Goal: Task Accomplishment & Management: Manage account settings

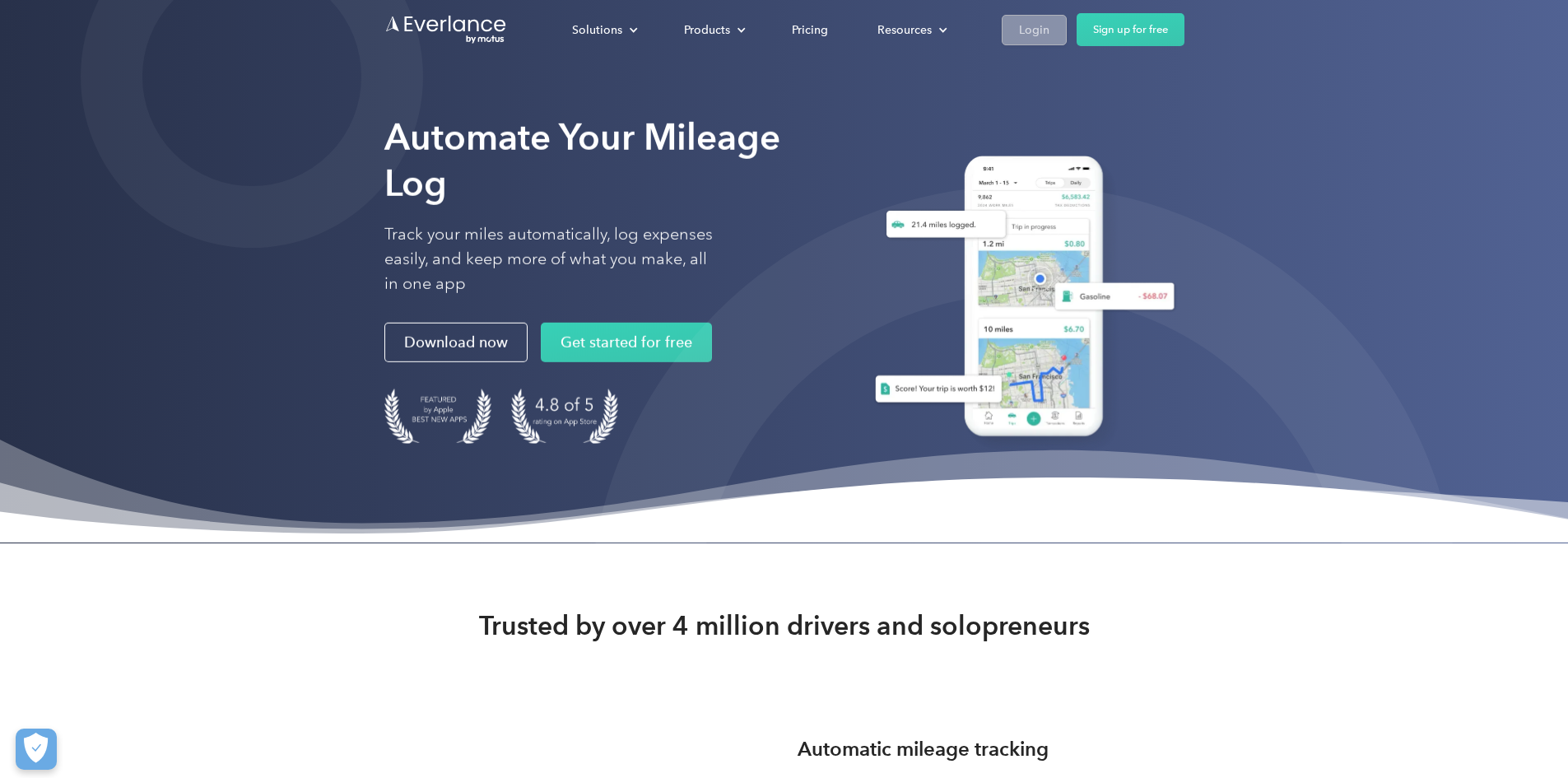
click at [1049, 33] on div "Login" at bounding box center [1034, 29] width 30 height 20
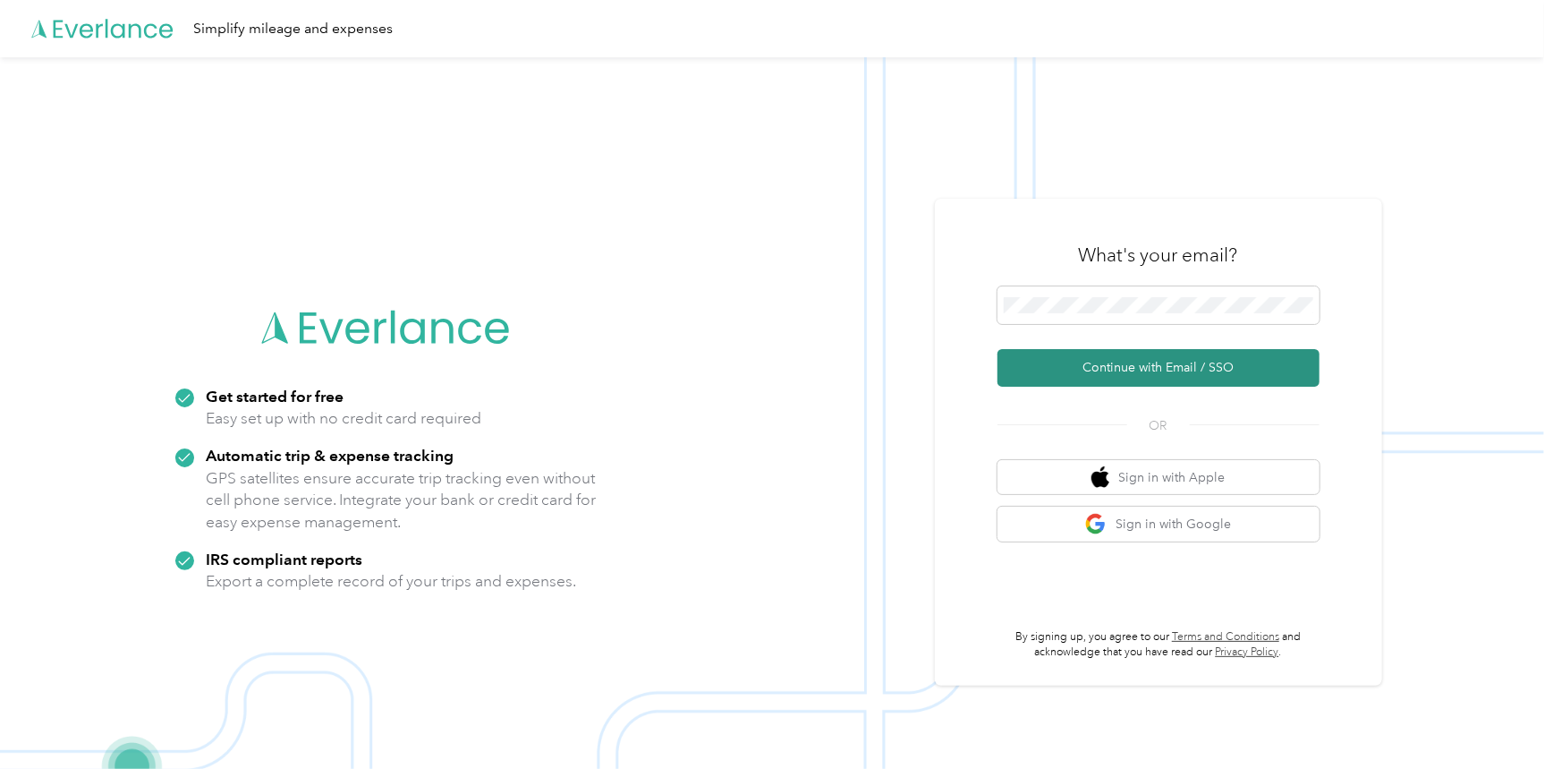
click at [1088, 355] on button "Continue with Email / SSO" at bounding box center [1159, 368] width 322 height 38
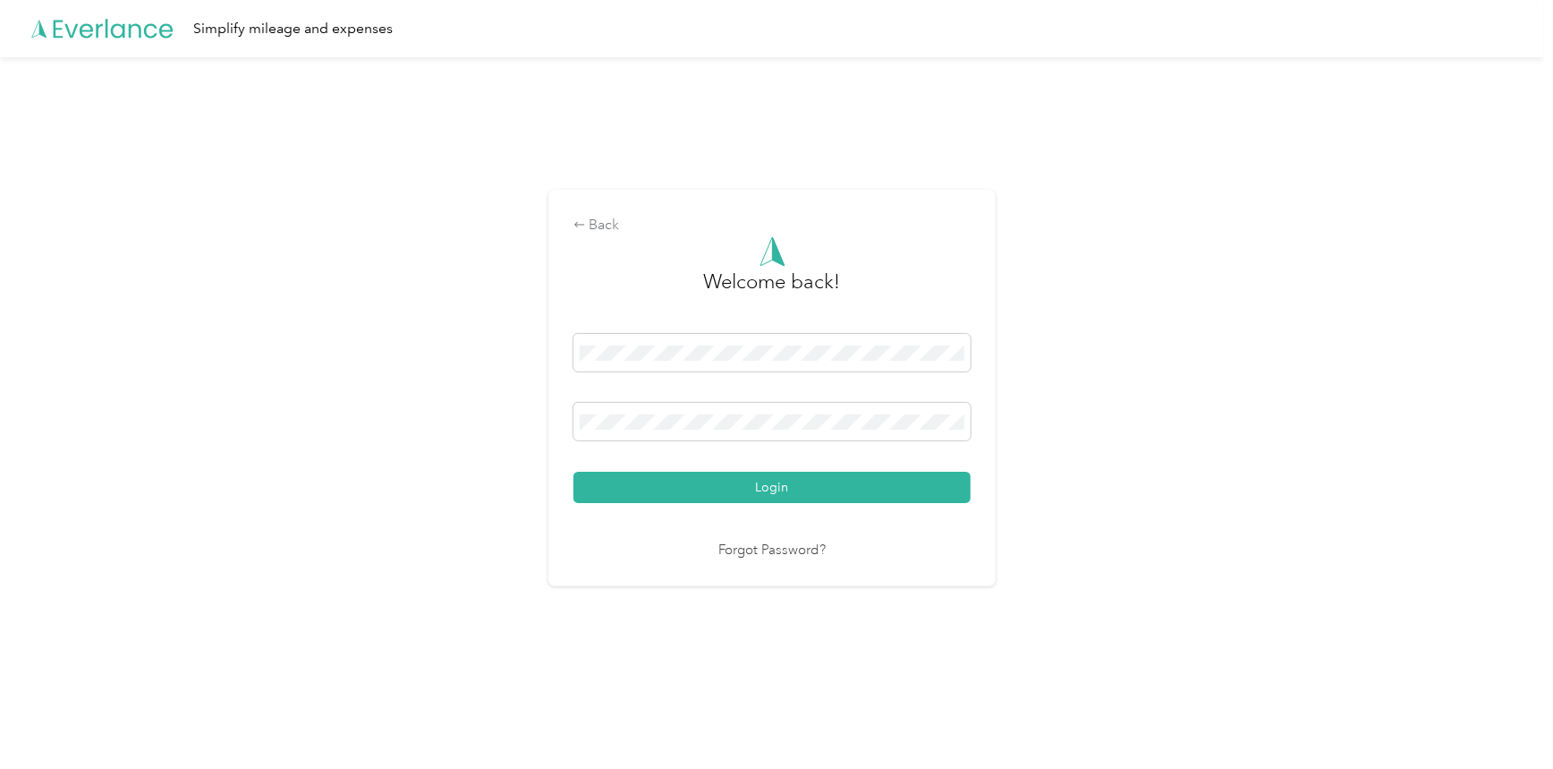
click at [634, 490] on button "Login" at bounding box center [772, 487] width 397 height 31
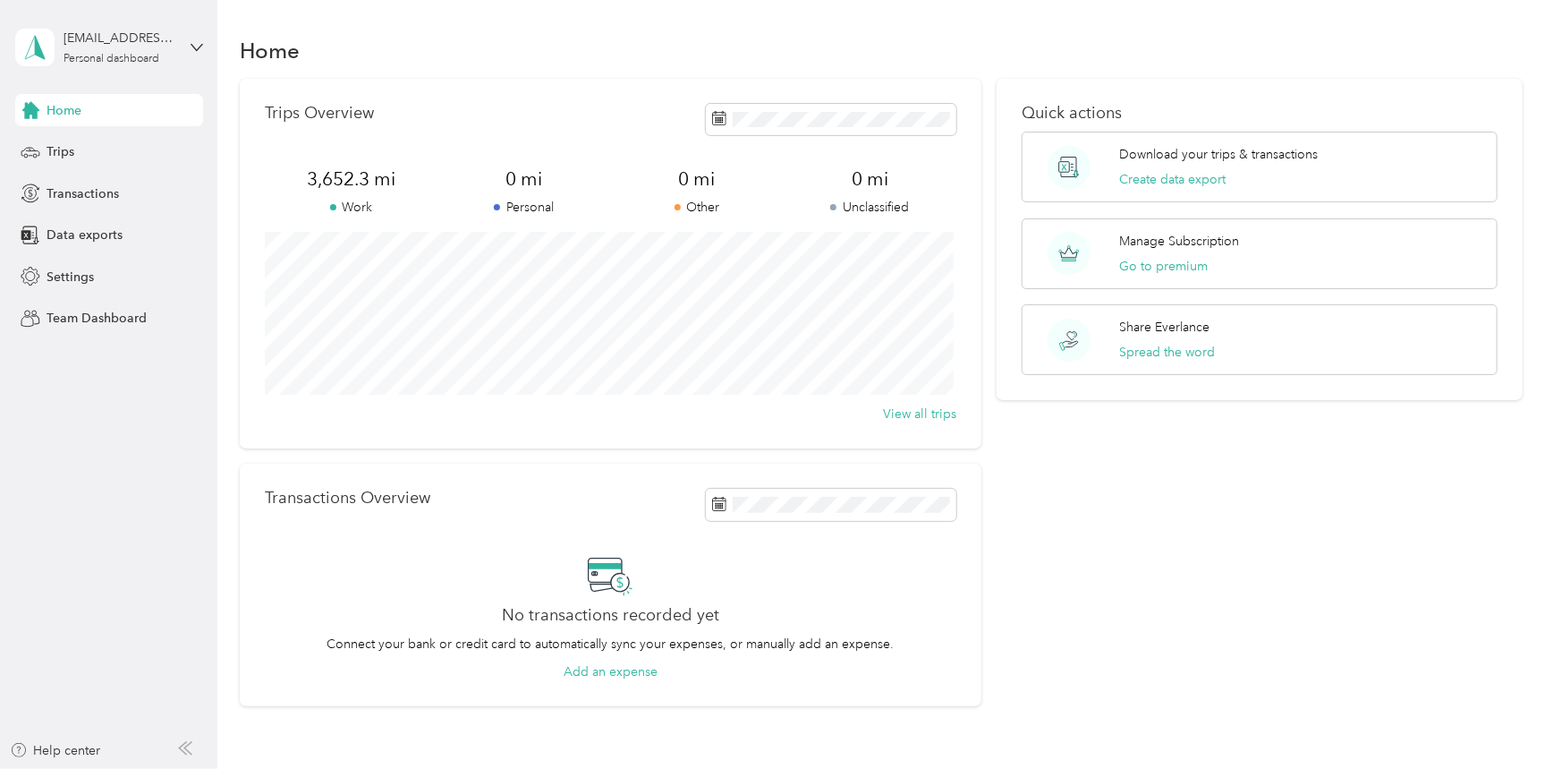
click at [939, 227] on div "Trips Overview 3,652.3 mi Work 0 mi Personal 0 mi Other 0 mi Unclassified View …" at bounding box center [611, 264] width 742 height 370
click at [118, 158] on div "Trips" at bounding box center [109, 152] width 188 height 32
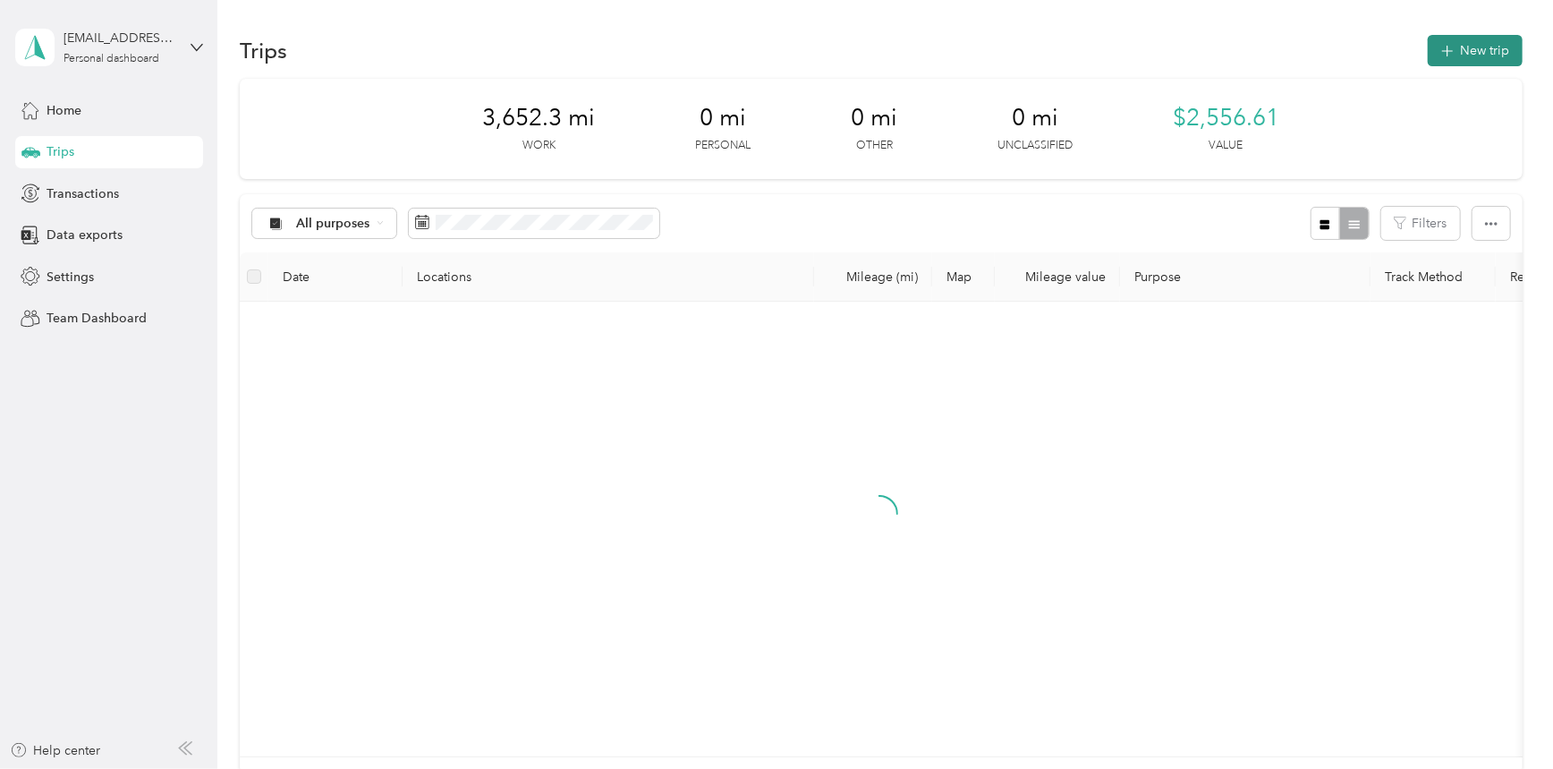
click at [1459, 47] on button "New trip" at bounding box center [1475, 50] width 95 height 31
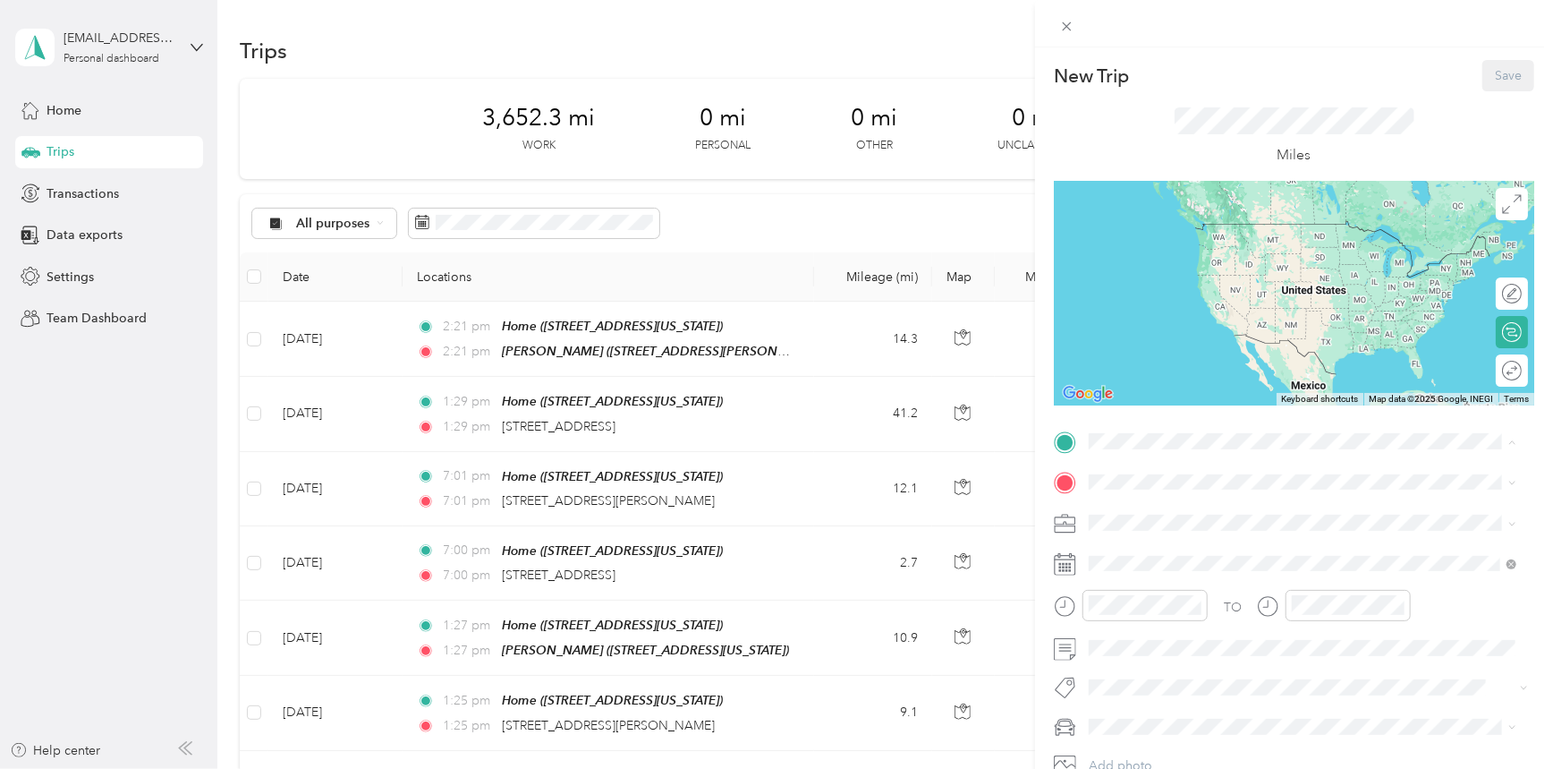
click at [1138, 516] on strong "Home" at bounding box center [1140, 512] width 35 height 16
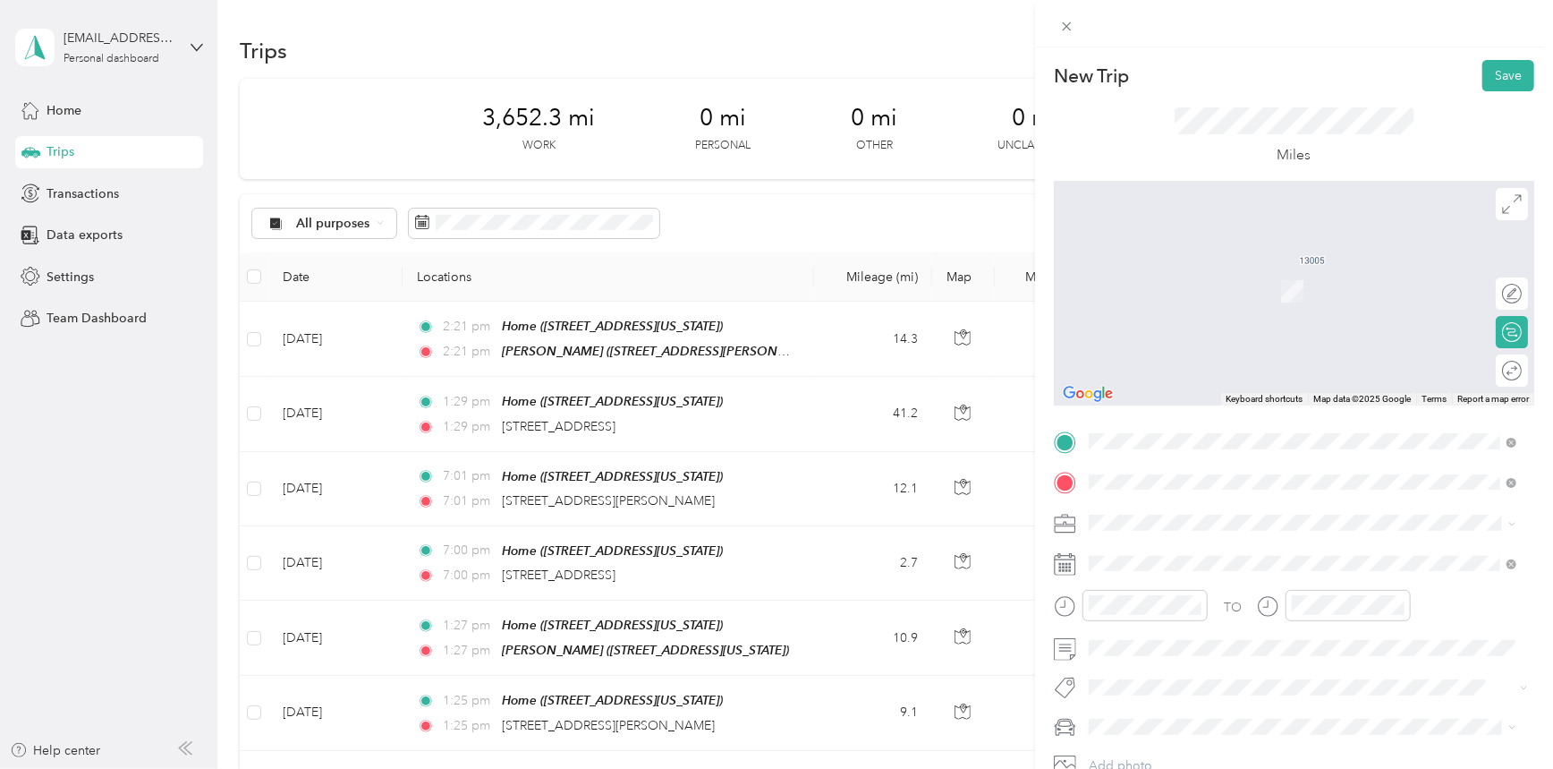
click at [1184, 555] on span "[STREET_ADDRESS][PERSON_NAME][US_STATE]" at bounding box center [1262, 547] width 278 height 16
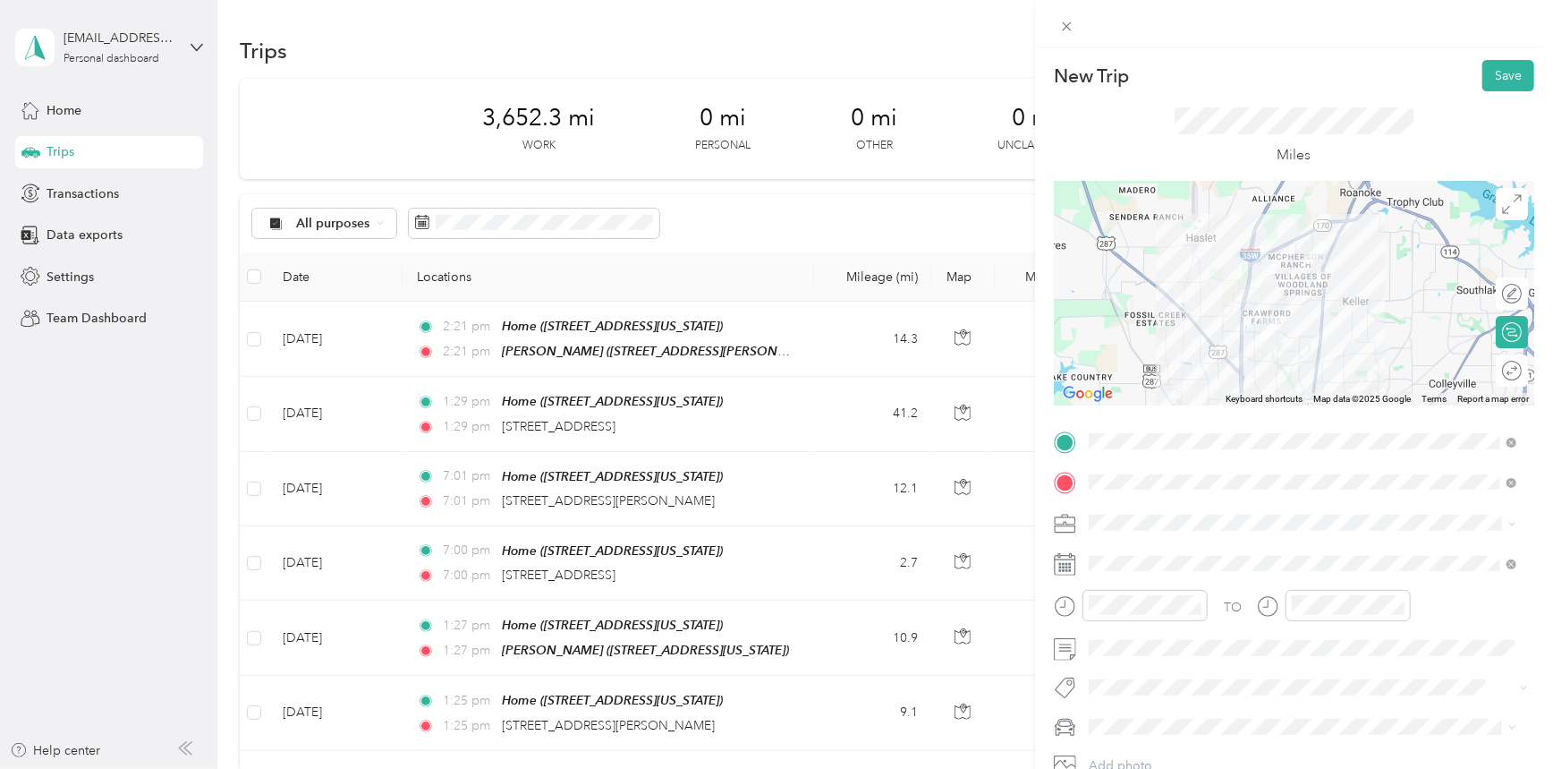
click at [1137, 344] on ol "Work Personal RECHARGE Iv Therapy Rn Other Charity Medical Moving Commute" at bounding box center [1303, 380] width 439 height 251
click at [1496, 375] on div "Round trip" at bounding box center [1481, 370] width 81 height 19
click at [1492, 369] on div at bounding box center [1503, 370] width 38 height 19
click at [1490, 81] on button "Save" at bounding box center [1509, 75] width 52 height 31
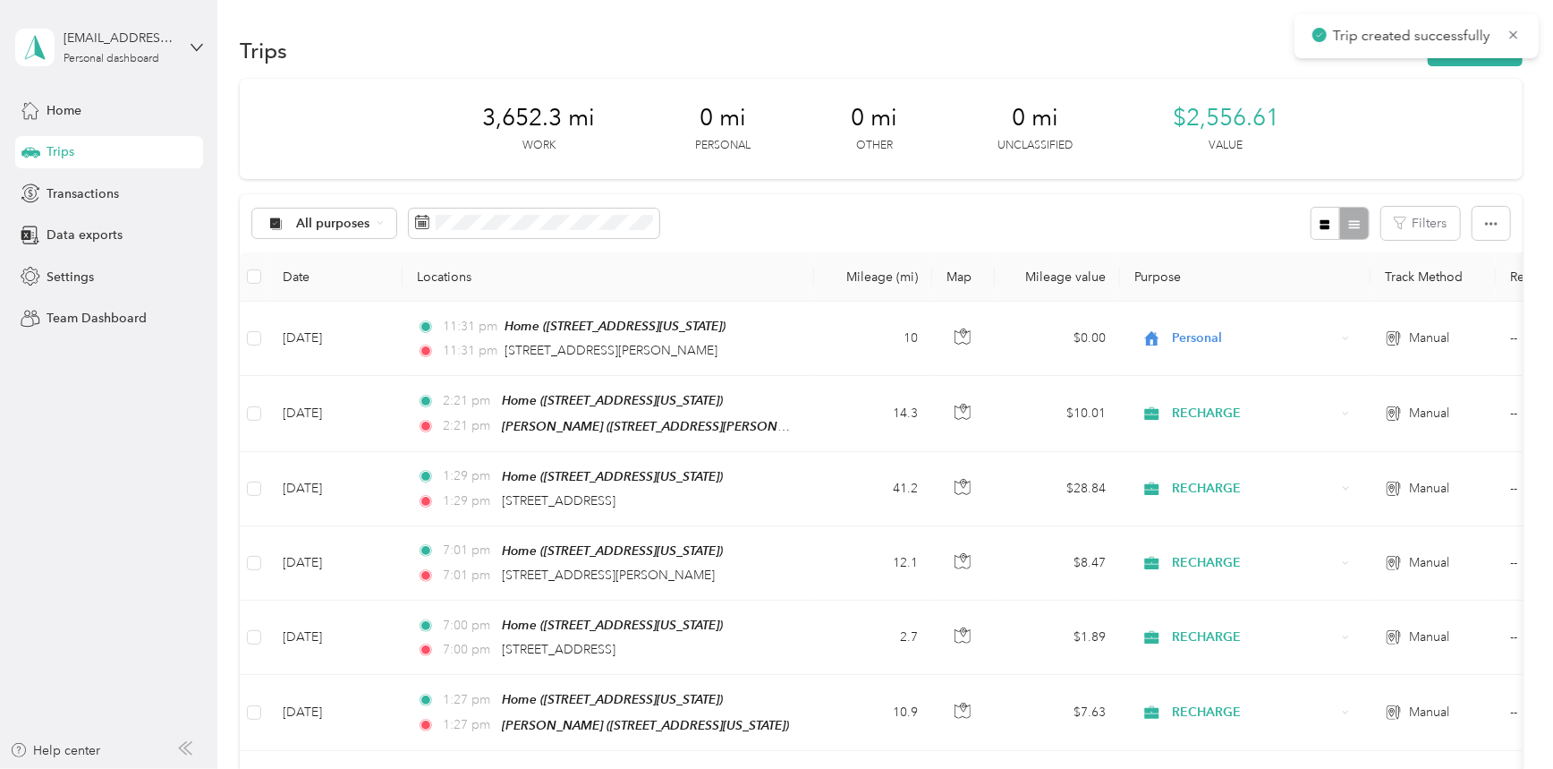
click at [1458, 56] on div "Trip created successfully" at bounding box center [1417, 36] width 244 height 44
click at [1467, 62] on button "New trip" at bounding box center [1475, 50] width 95 height 31
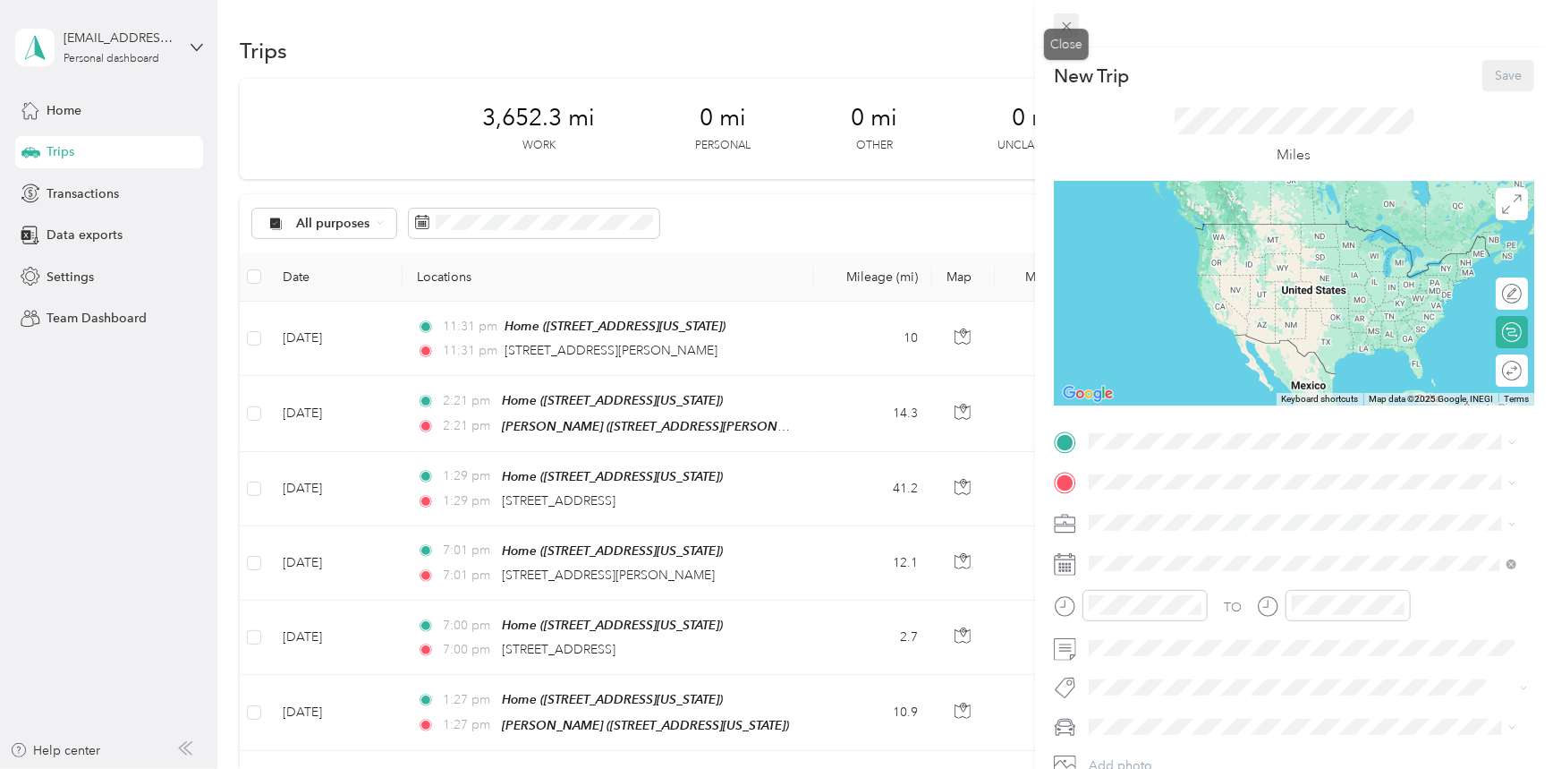
click at [1074, 29] on span at bounding box center [1066, 25] width 25 height 25
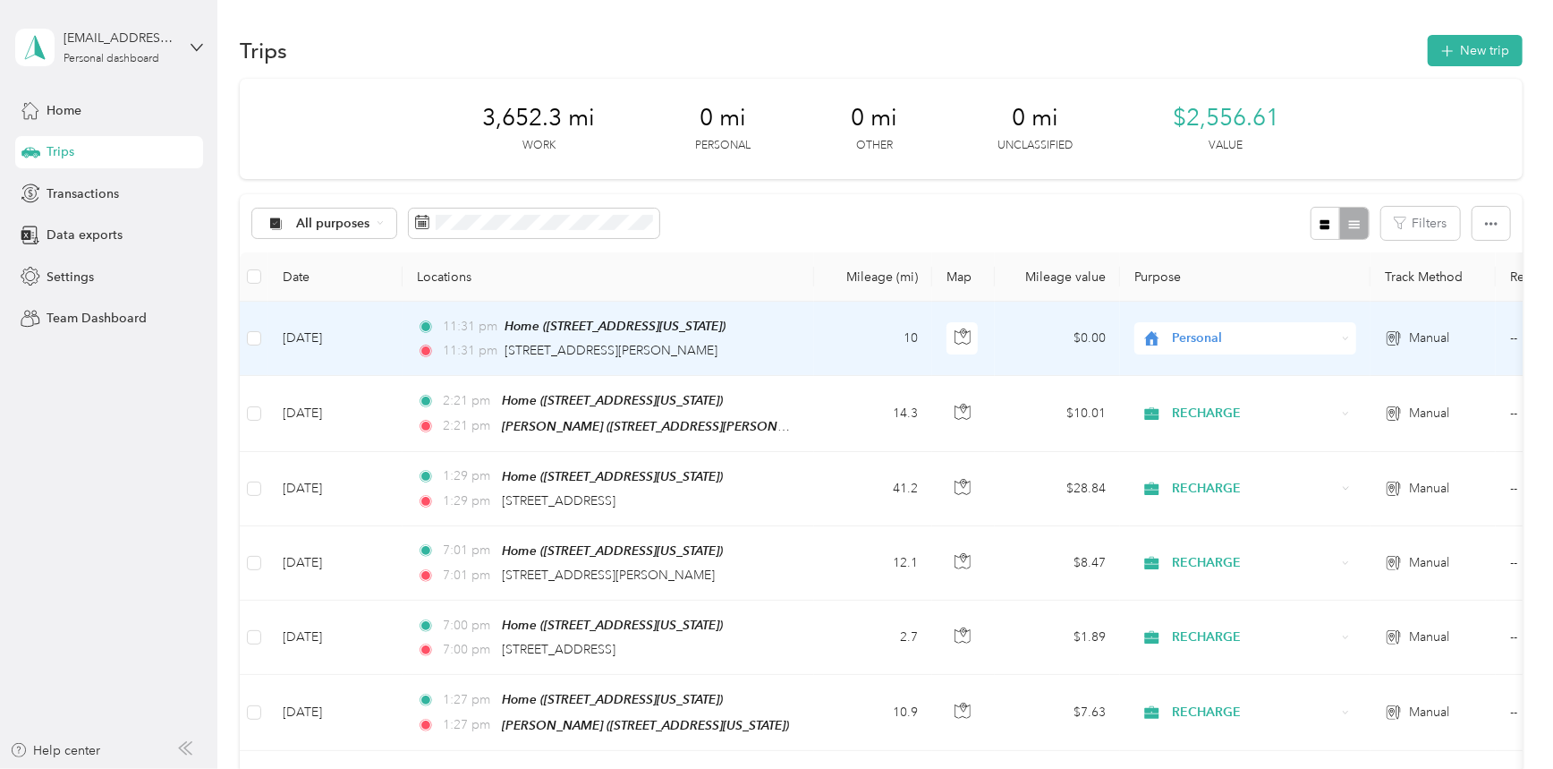
click at [1226, 328] on span "Personal" at bounding box center [1254, 338] width 164 height 20
click at [1263, 425] on span "RECHARGE" at bounding box center [1262, 433] width 166 height 19
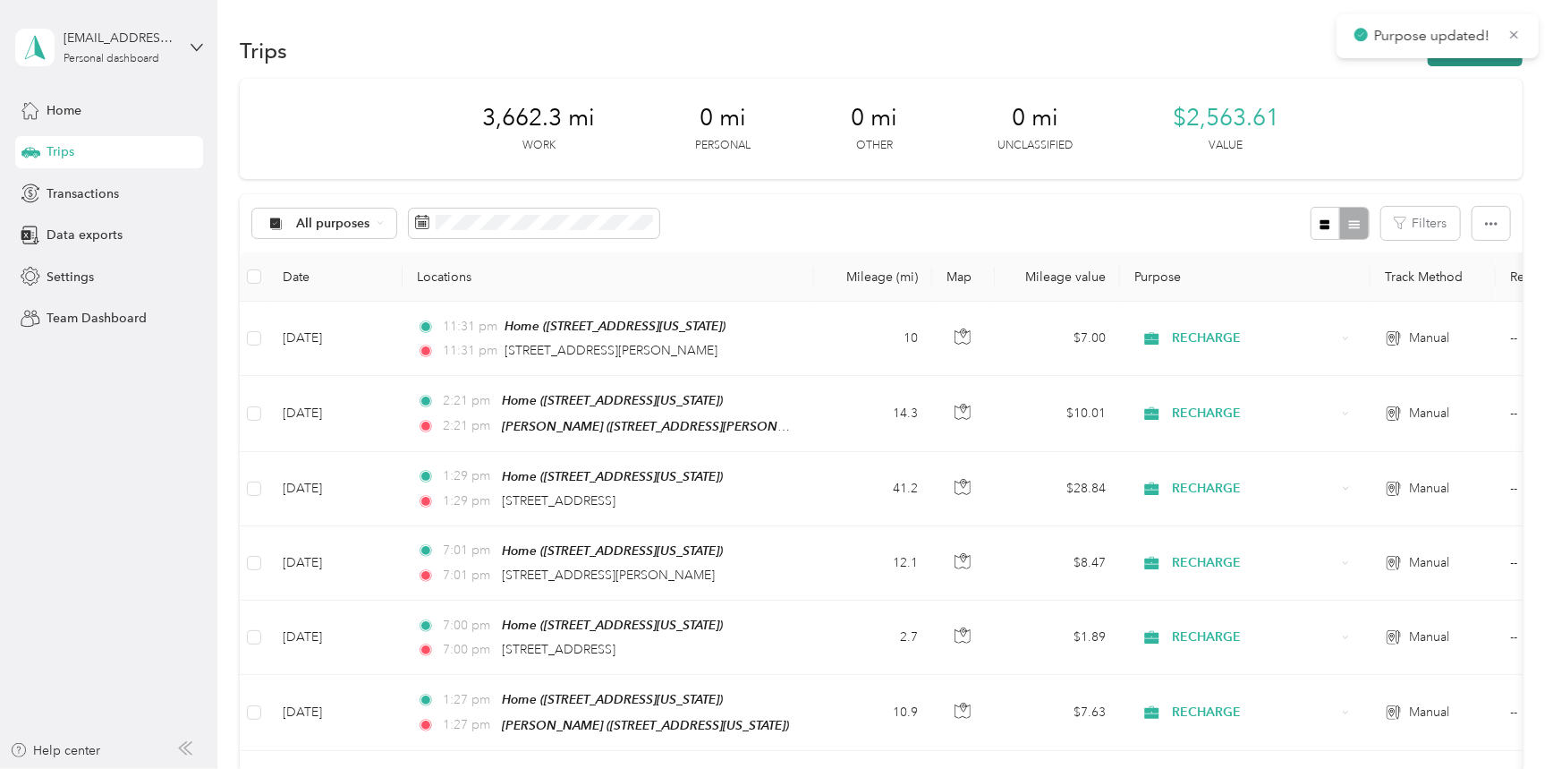
click at [1449, 61] on button "New trip" at bounding box center [1475, 50] width 95 height 31
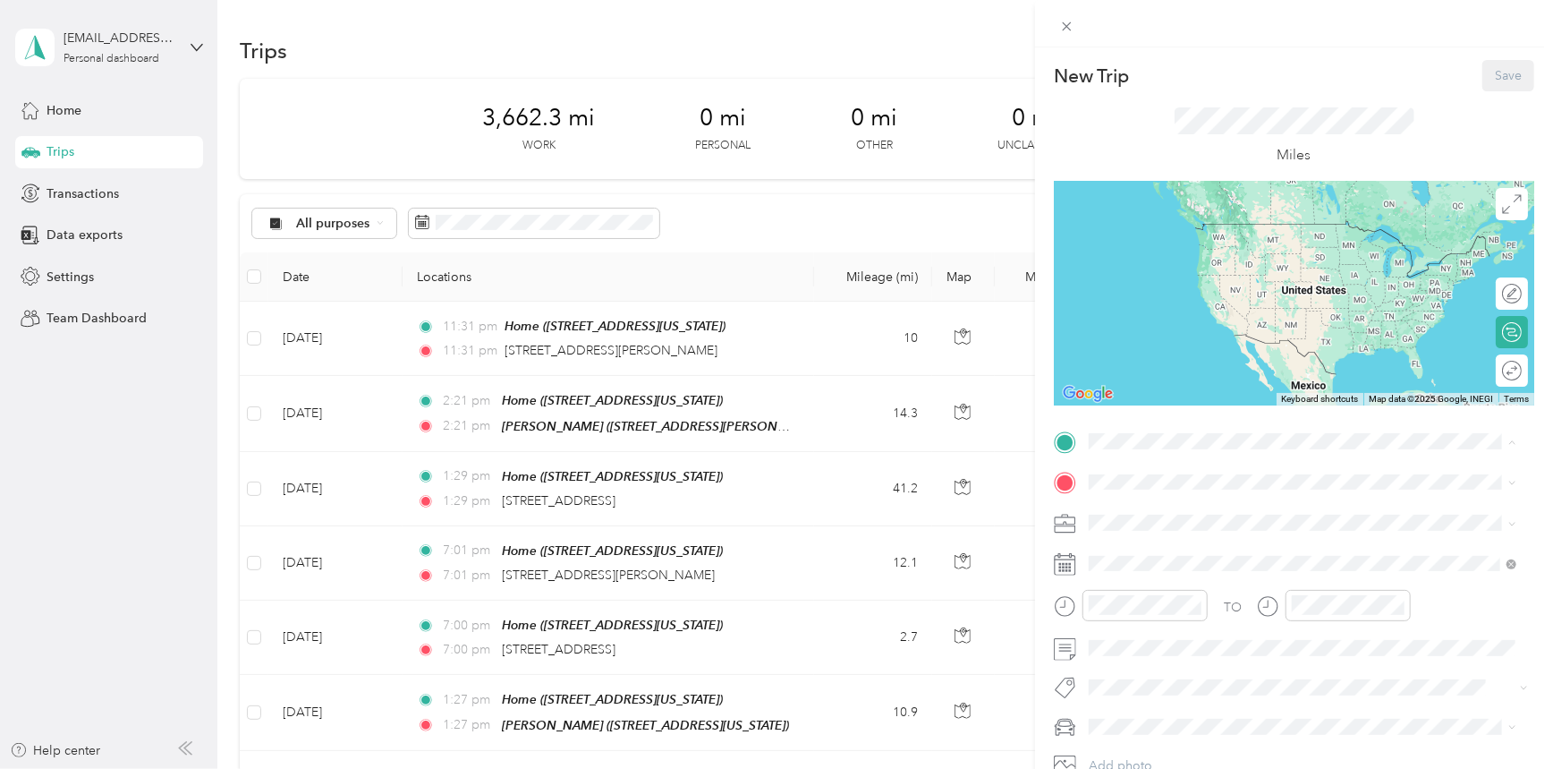
click at [1154, 516] on strong "Home" at bounding box center [1140, 512] width 35 height 16
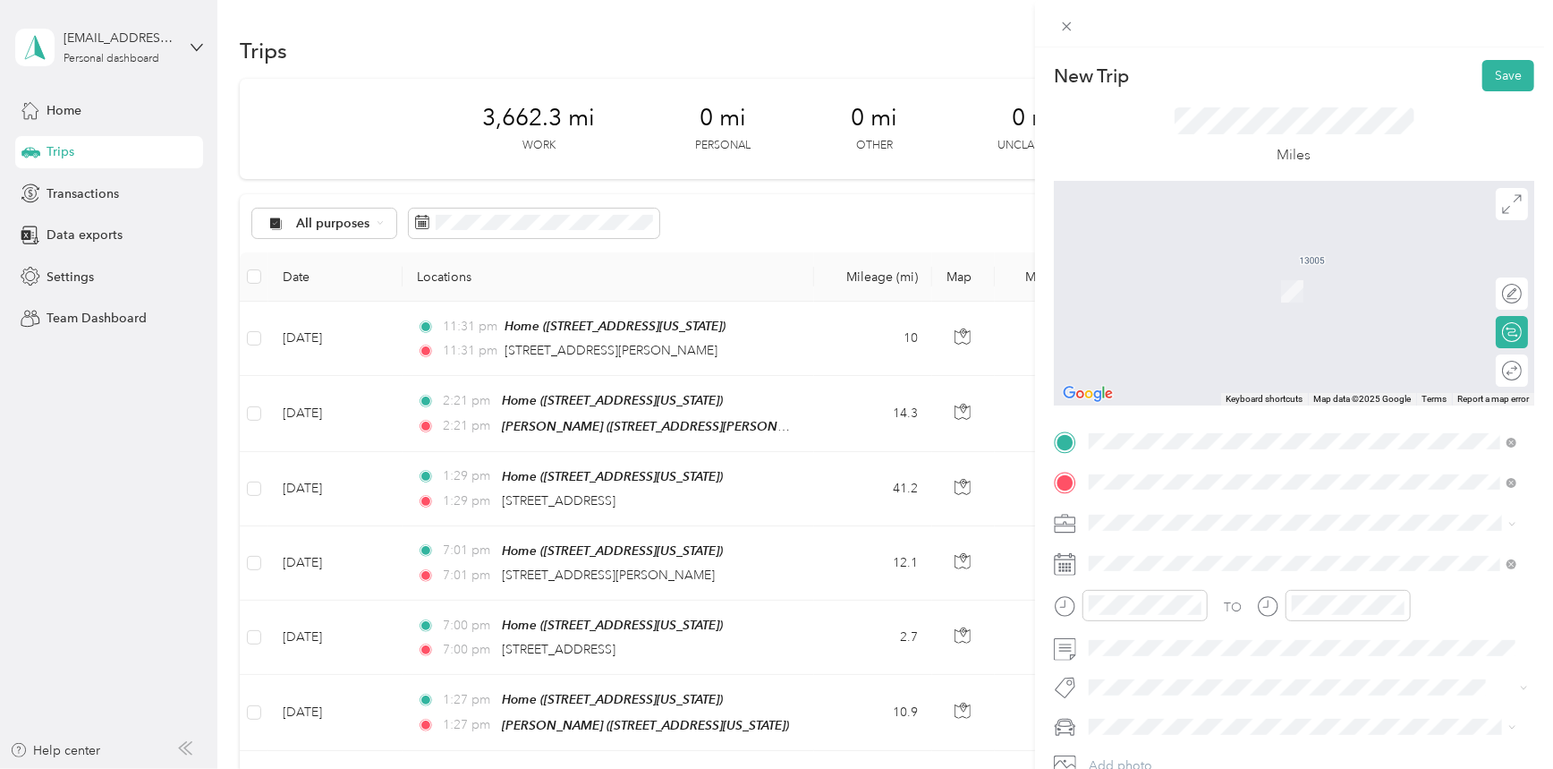
click at [1166, 555] on span "[STREET_ADDRESS][PERSON_NAME][US_STATE]" at bounding box center [1262, 547] width 278 height 16
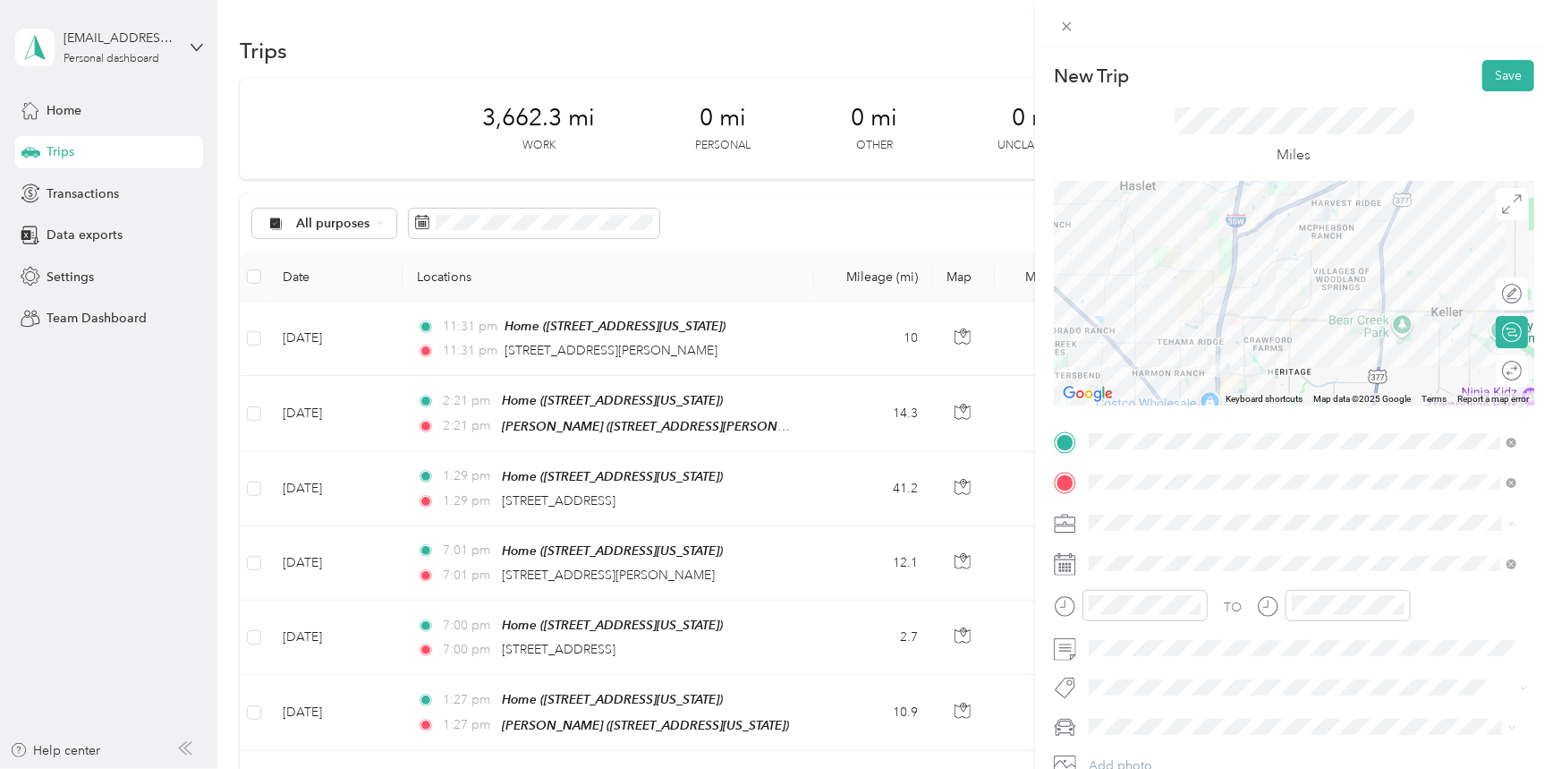
click at [1126, 330] on span "RECHARGE" at bounding box center [1128, 334] width 65 height 15
click at [1493, 370] on div at bounding box center [1503, 370] width 38 height 19
click at [1497, 77] on button "Save" at bounding box center [1509, 75] width 52 height 31
